Goal: Navigation & Orientation: Find specific page/section

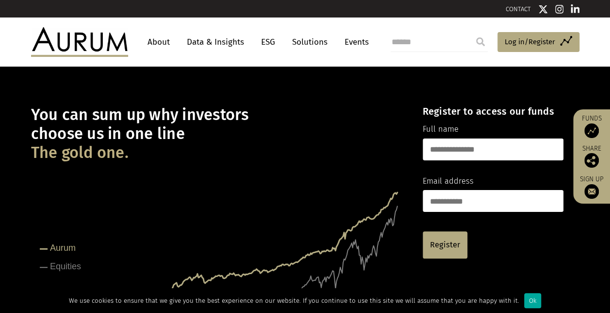
click at [167, 43] on link "About" at bounding box center [159, 42] width 32 height 18
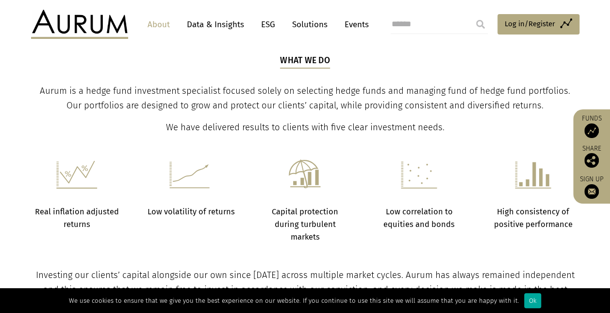
scroll to position [243, 0]
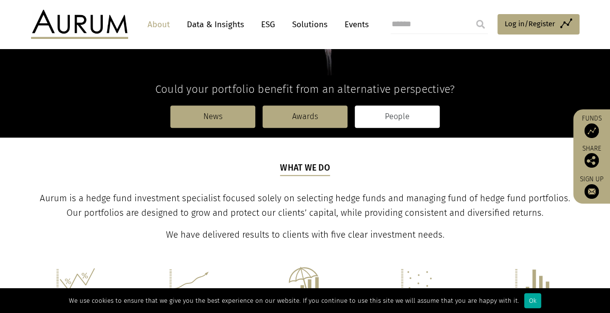
click at [378, 111] on link "People" at bounding box center [397, 116] width 85 height 22
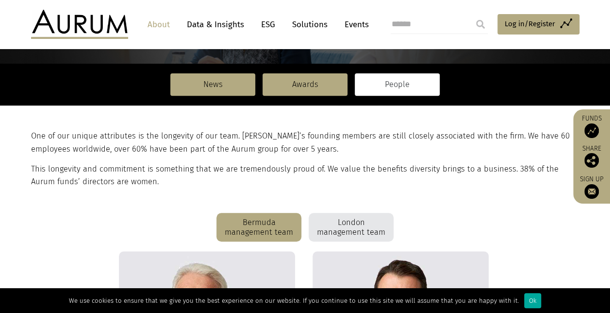
scroll to position [146, 0]
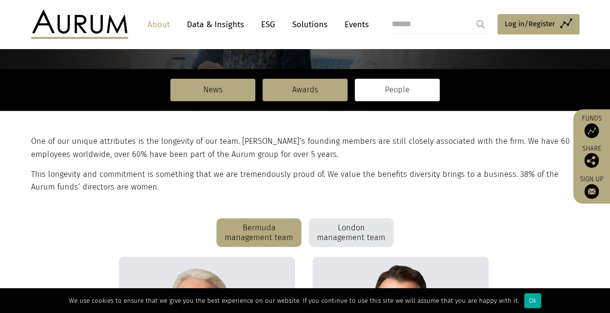
click at [343, 236] on div "London management team" at bounding box center [351, 232] width 85 height 29
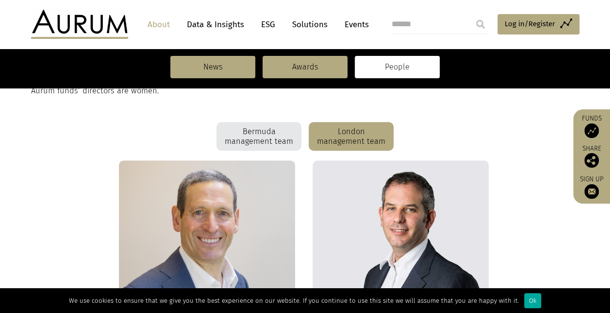
scroll to position [0, 0]
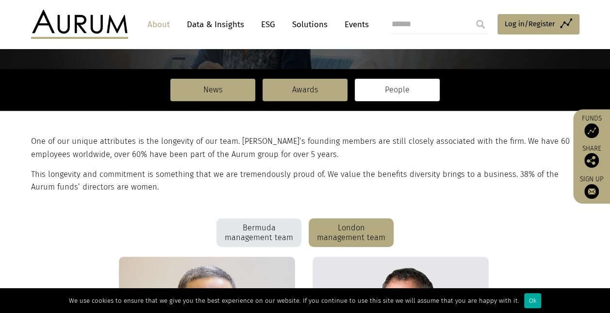
click at [253, 234] on div "Bermuda management team" at bounding box center [258, 232] width 85 height 29
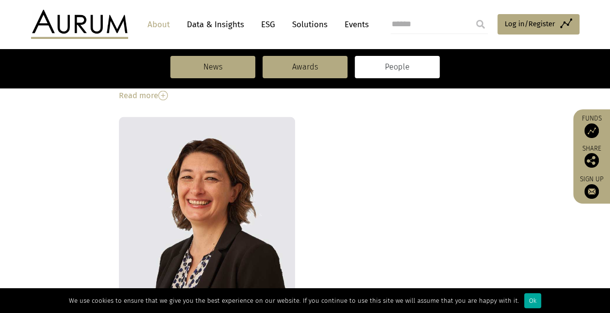
scroll to position [1019, 0]
